Goal: Entertainment & Leisure: Browse casually

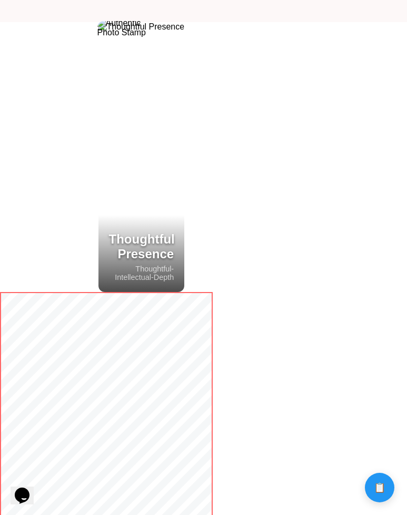
scroll to position [493, 0]
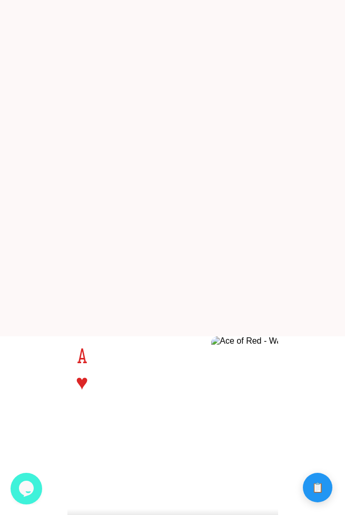
scroll to position [181, 0]
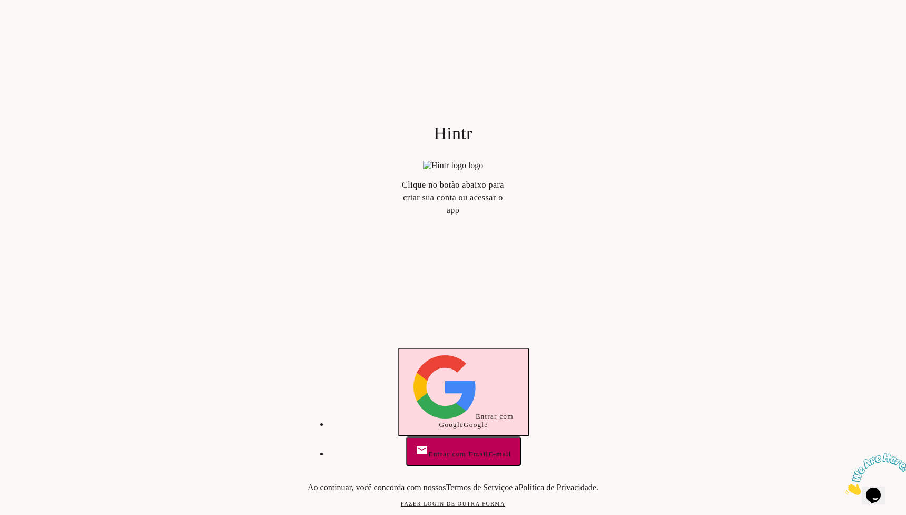
click at [443, 423] on button "Entrar com Google Google" at bounding box center [464, 392] width 132 height 89
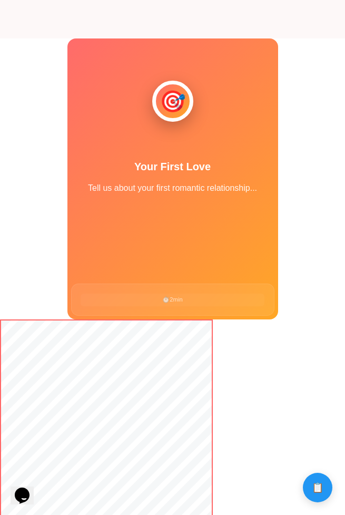
scroll to position [374, 0]
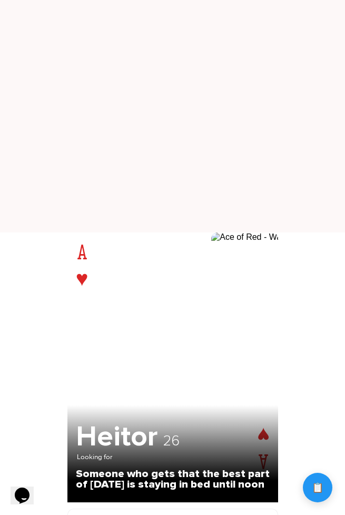
scroll to position [161, 0]
